Goal: Communication & Community: Share content

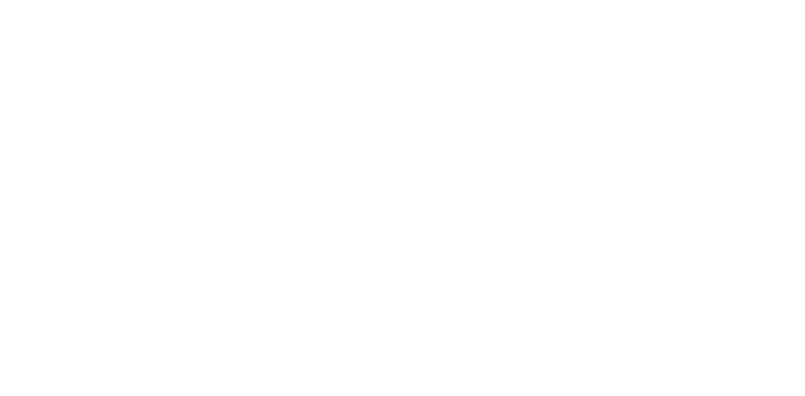
click at [32, 0] on html at bounding box center [402, 0] width 805 height 0
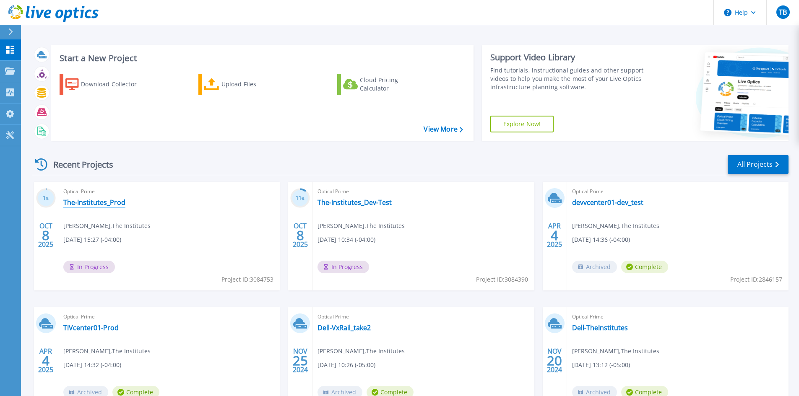
click at [75, 203] on link "The-Institutes_Prod" at bounding box center [94, 202] width 62 height 8
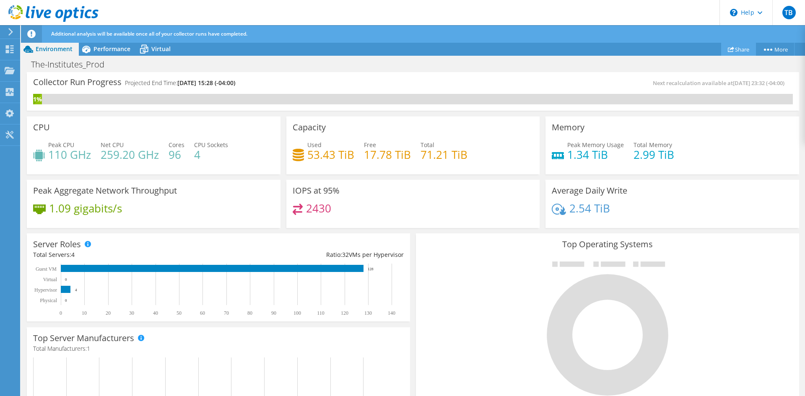
click at [733, 47] on link "Share" at bounding box center [738, 49] width 35 height 13
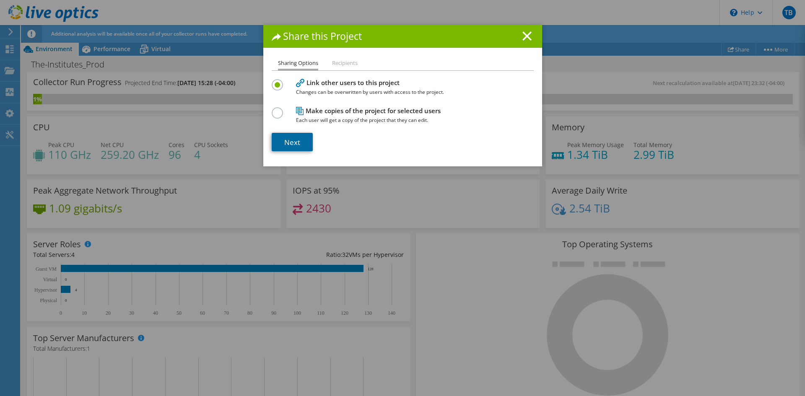
click at [289, 144] on link "Next" at bounding box center [292, 142] width 41 height 18
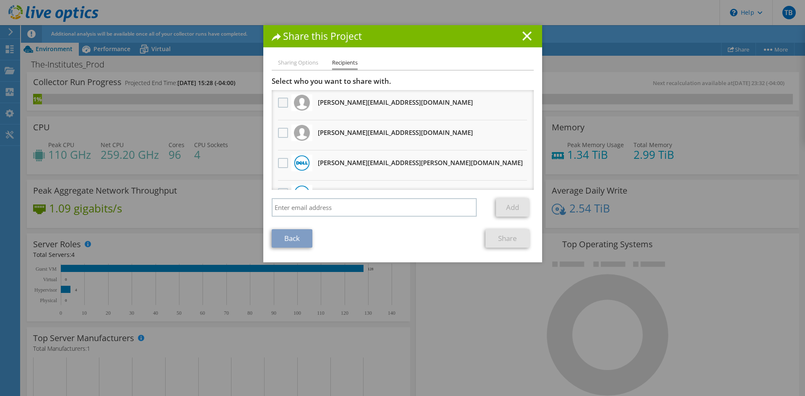
click at [278, 103] on label at bounding box center [284, 103] width 12 height 10
click at [0, 0] on input "checkbox" at bounding box center [0, 0] width 0 height 0
drag, startPoint x: 278, startPoint y: 134, endPoint x: 291, endPoint y: 141, distance: 14.5
click at [279, 134] on label at bounding box center [284, 133] width 12 height 10
click at [0, 0] on input "checkbox" at bounding box center [0, 0] width 0 height 0
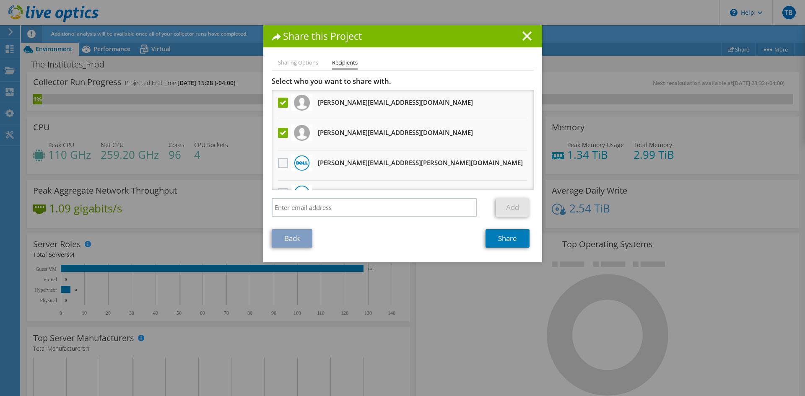
click at [279, 164] on label at bounding box center [284, 163] width 12 height 10
click at [0, 0] on input "checkbox" at bounding box center [0, 0] width 0 height 0
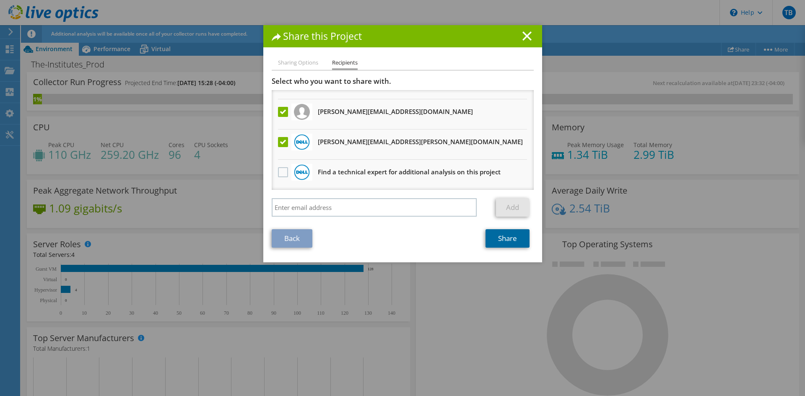
click at [510, 242] on link "Share" at bounding box center [508, 238] width 44 height 18
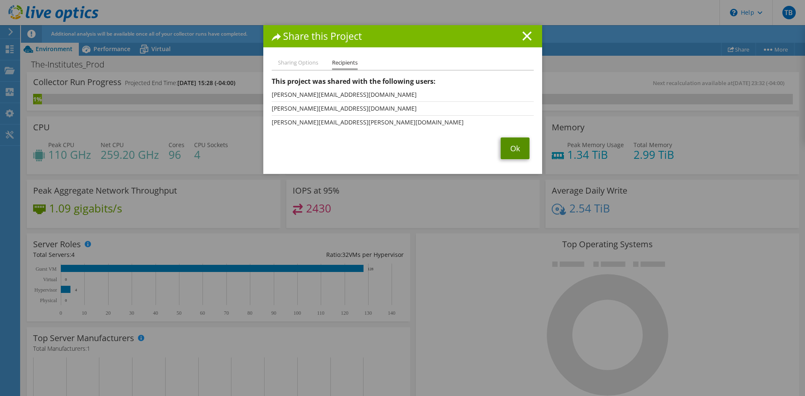
click at [518, 153] on link "Ok" at bounding box center [515, 149] width 29 height 22
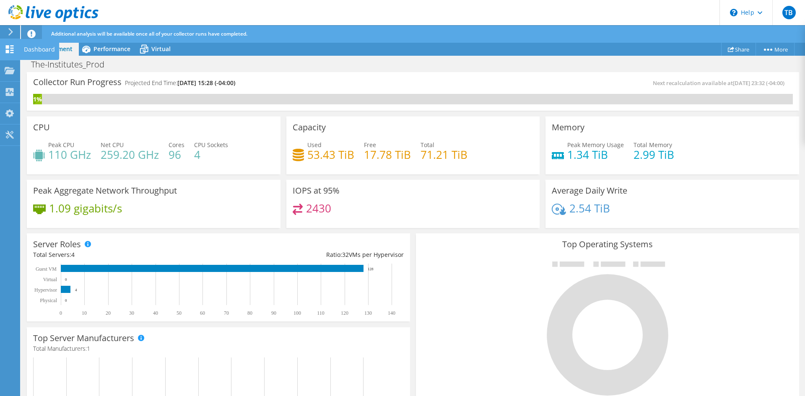
click at [58, 50] on div "Dashboard" at bounding box center [39, 49] width 39 height 21
